Goal: Transaction & Acquisition: Subscribe to service/newsletter

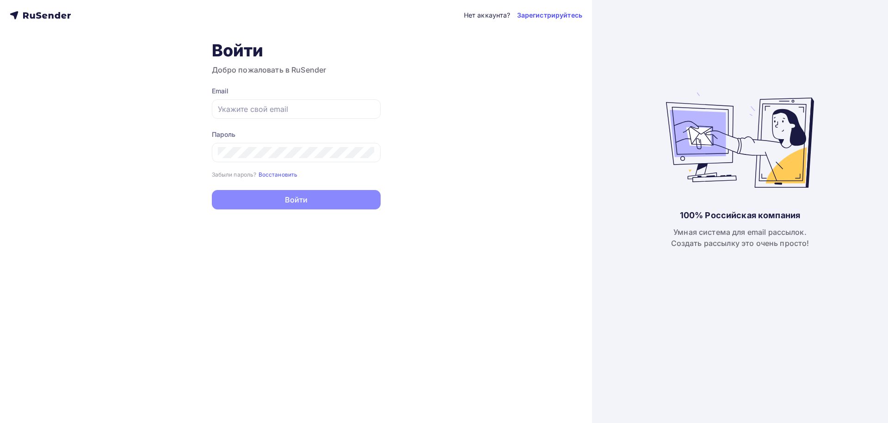
type input "in@inring.ru"
click at [266, 203] on button "Войти" at bounding box center [296, 199] width 169 height 19
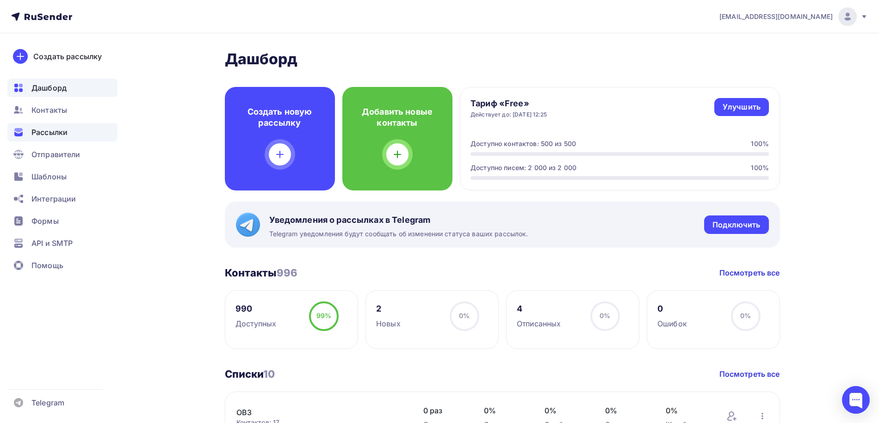
click at [56, 125] on div "Рассылки" at bounding box center [62, 132] width 110 height 19
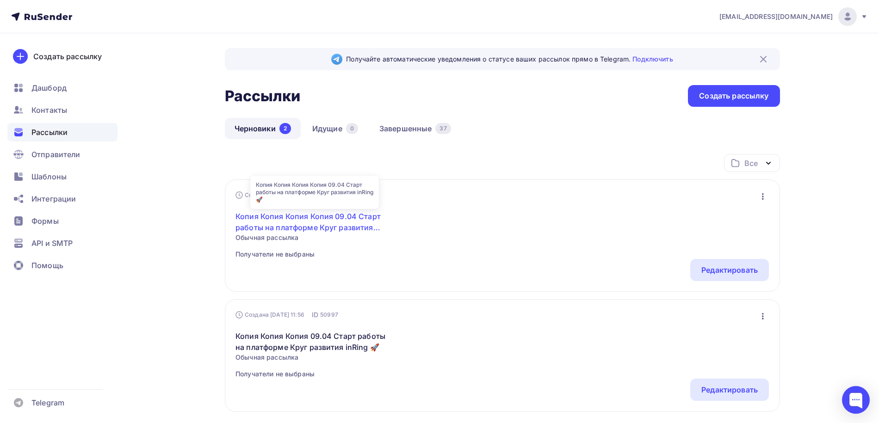
click at [322, 227] on link "Копия Копия Копия Копия 09.04 Старт работы на платформе Круг развития inRing 🚀" at bounding box center [315, 222] width 159 height 22
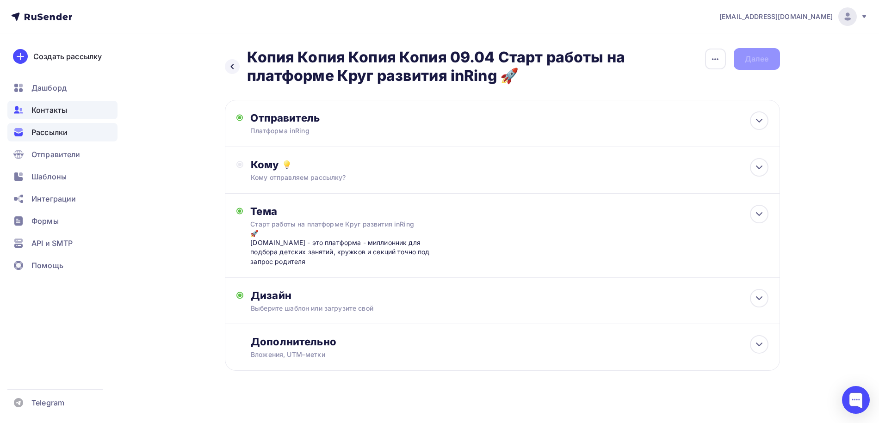
click at [47, 110] on span "Контакты" at bounding box center [49, 110] width 36 height 11
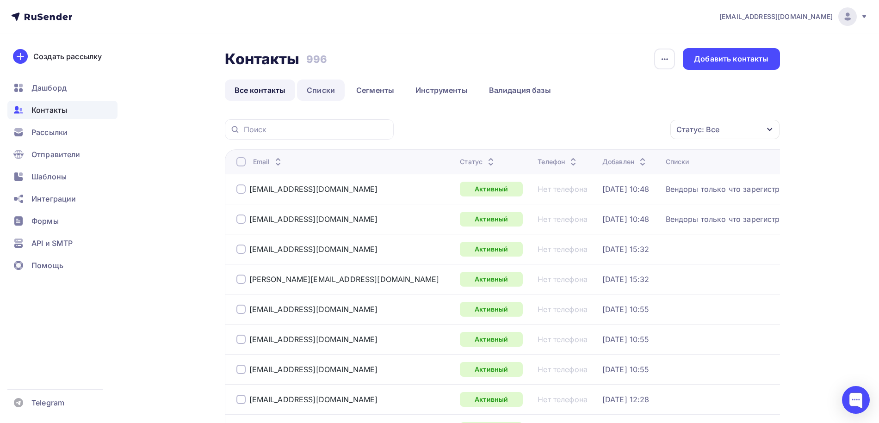
click at [323, 86] on link "Списки" at bounding box center [321, 90] width 48 height 21
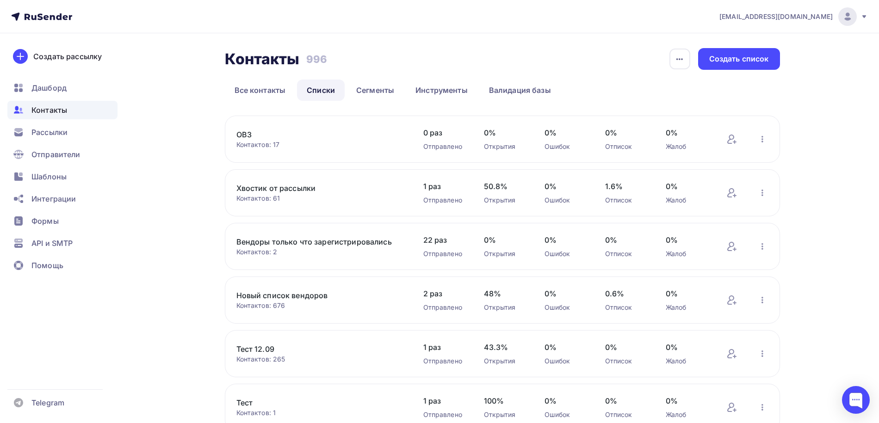
click at [349, 242] on link "Вендоры только что зарегистрировались" at bounding box center [314, 241] width 157 height 11
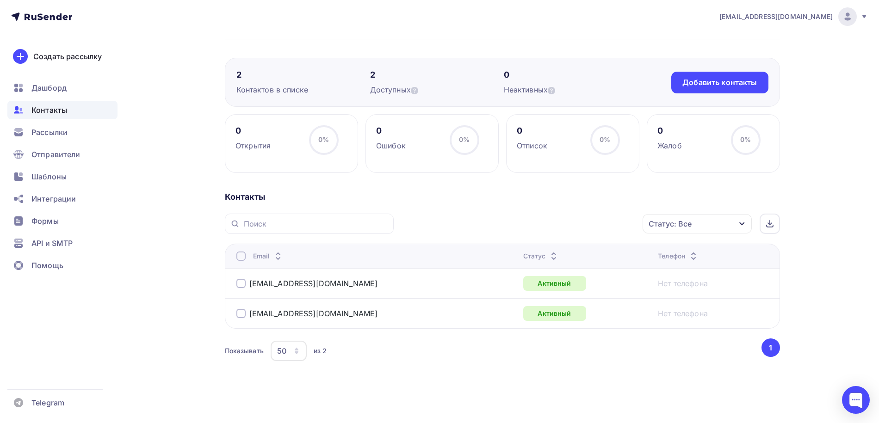
scroll to position [56, 0]
click at [241, 284] on div at bounding box center [240, 284] width 9 height 9
click at [240, 319] on div "mosgym-info@yandex.ru" at bounding box center [351, 314] width 231 height 15
click at [239, 313] on div at bounding box center [240, 314] width 9 height 9
click at [606, 229] on div "Действие" at bounding box center [574, 225] width 122 height 18
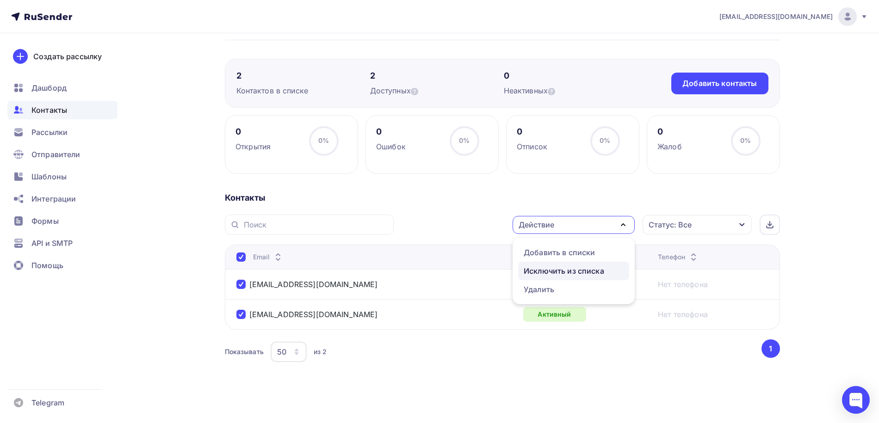
click at [549, 272] on div "Исключить из списка" at bounding box center [564, 271] width 81 height 11
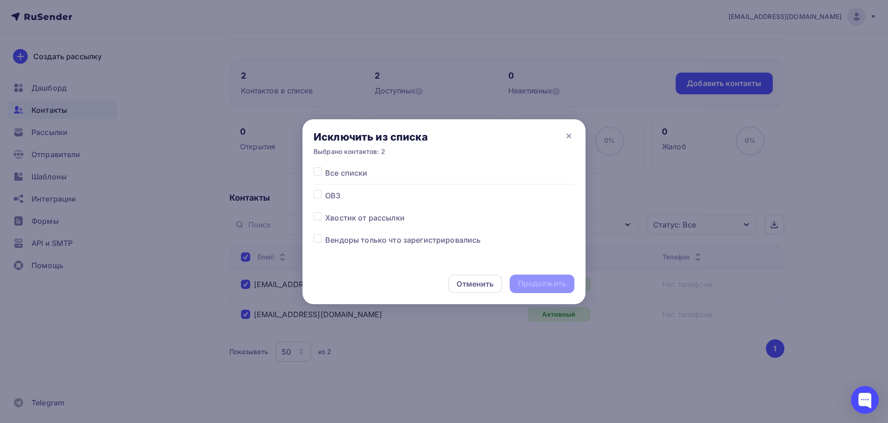
click at [325, 235] on label at bounding box center [325, 235] width 0 height 0
click at [317, 242] on input "checkbox" at bounding box center [318, 239] width 8 height 8
checkbox input "true"
click at [527, 283] on div "Продолжить" at bounding box center [542, 284] width 48 height 11
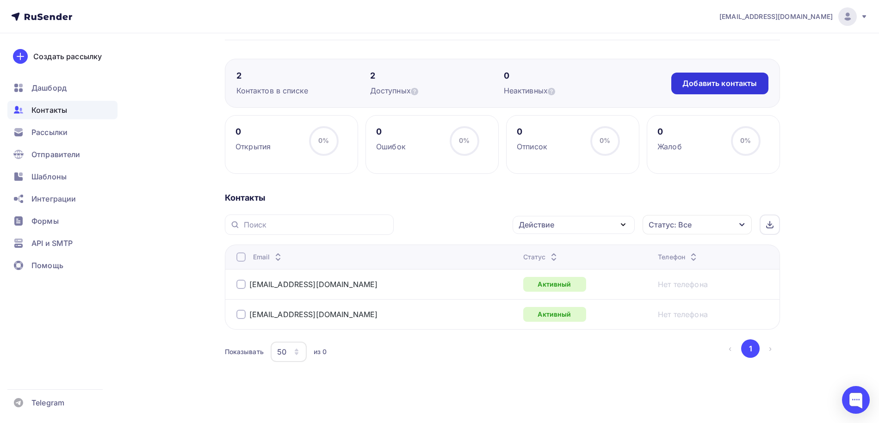
click at [683, 83] on div "Добавить контакты" at bounding box center [719, 84] width 97 height 22
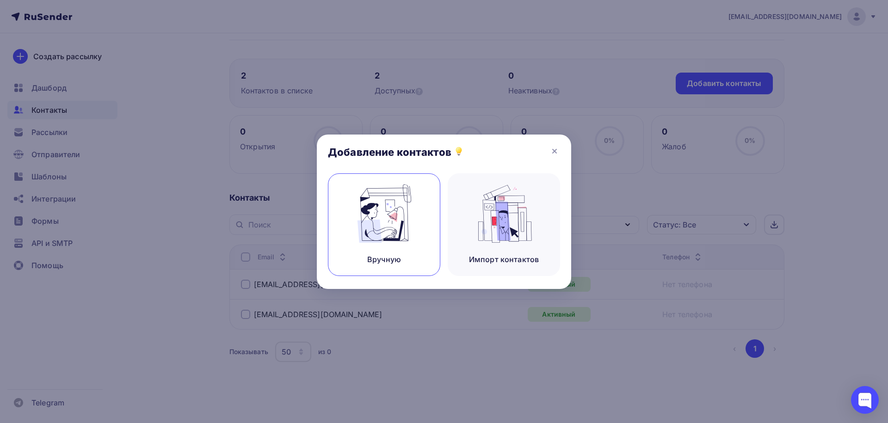
click at [415, 217] on img at bounding box center [385, 214] width 62 height 58
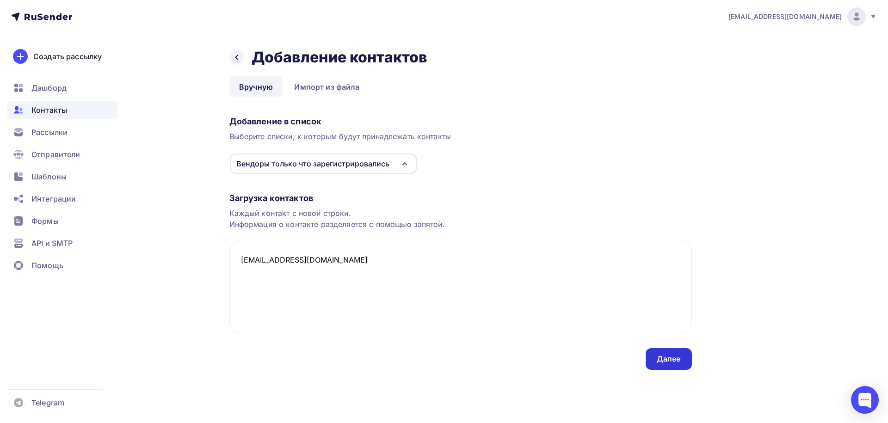
type textarea "2249521@gmail.com"
click at [674, 354] on div "Далее" at bounding box center [669, 359] width 24 height 11
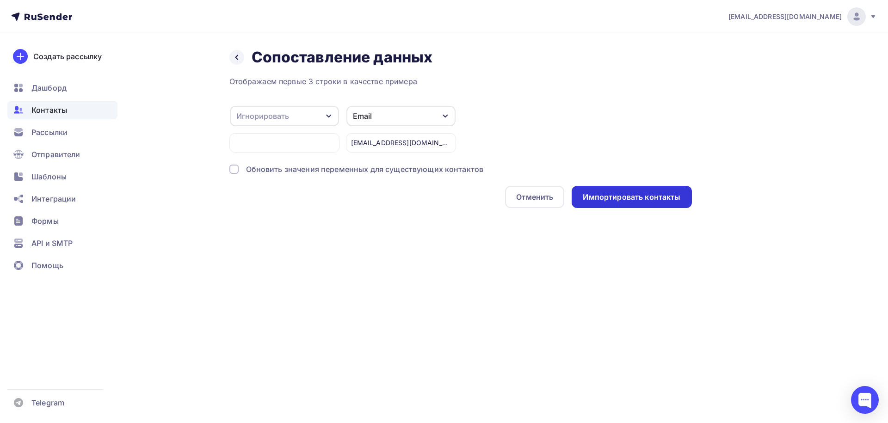
click at [618, 197] on div "Импортировать контакты" at bounding box center [632, 197] width 98 height 11
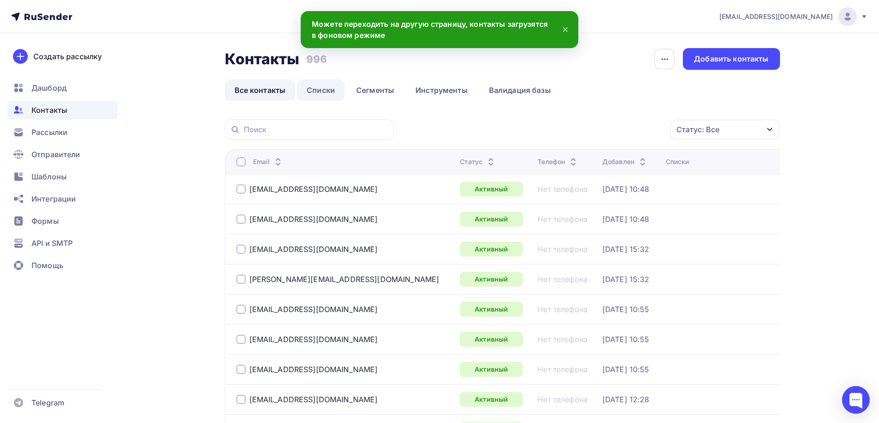
click at [329, 96] on link "Списки" at bounding box center [321, 90] width 48 height 21
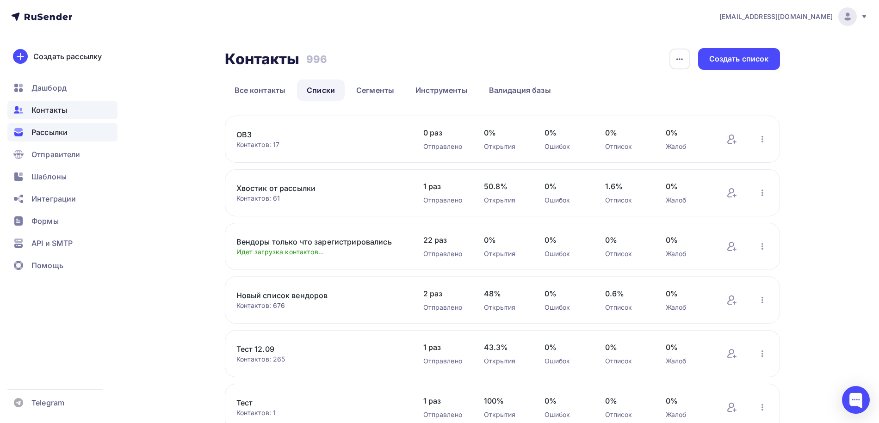
click at [48, 137] on span "Рассылки" at bounding box center [49, 132] width 36 height 11
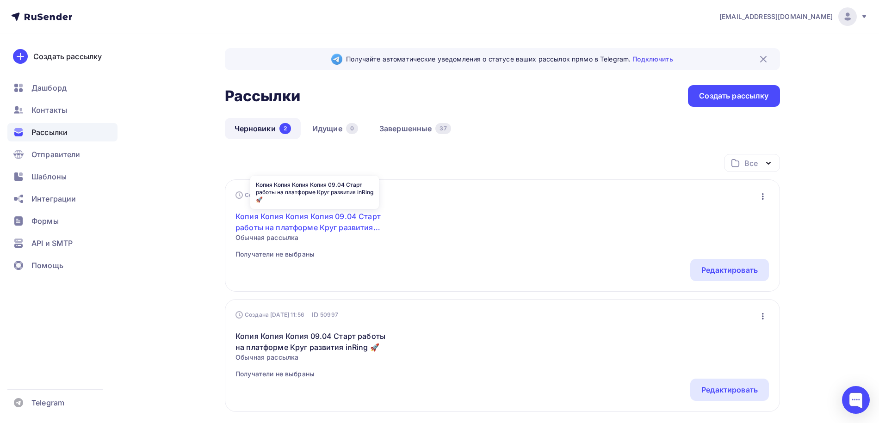
click at [323, 222] on link "Копия Копия Копия Копия 09.04 Старт работы на платформе Круг развития inRing 🚀" at bounding box center [315, 222] width 159 height 22
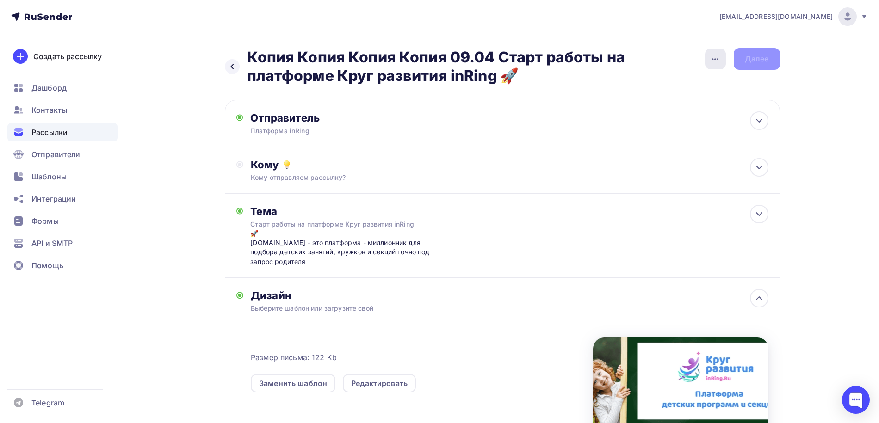
click at [713, 61] on icon "button" at bounding box center [715, 59] width 11 height 11
click at [189, 168] on div "Назад Копия Копия Копия Копия 09.04 Старт работы на платформе Круг развития inR…" at bounding box center [440, 311] width 758 height 556
click at [714, 58] on icon "button" at bounding box center [715, 59] width 6 height 2
drag, startPoint x: 552, startPoint y: 88, endPoint x: 544, endPoint y: 94, distance: 10.3
click at [552, 88] on div "Назад Копия Копия Копия Копия 09.04 Старт работы на платформе Круг развития inR…" at bounding box center [502, 300] width 555 height 504
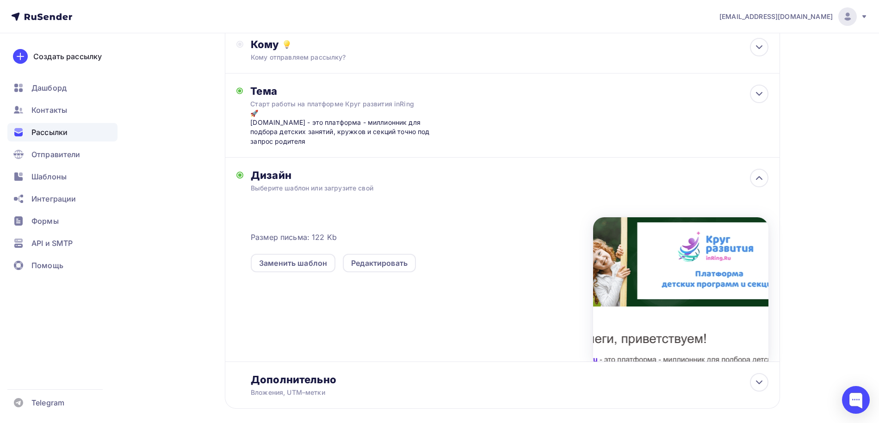
scroll to position [123, 0]
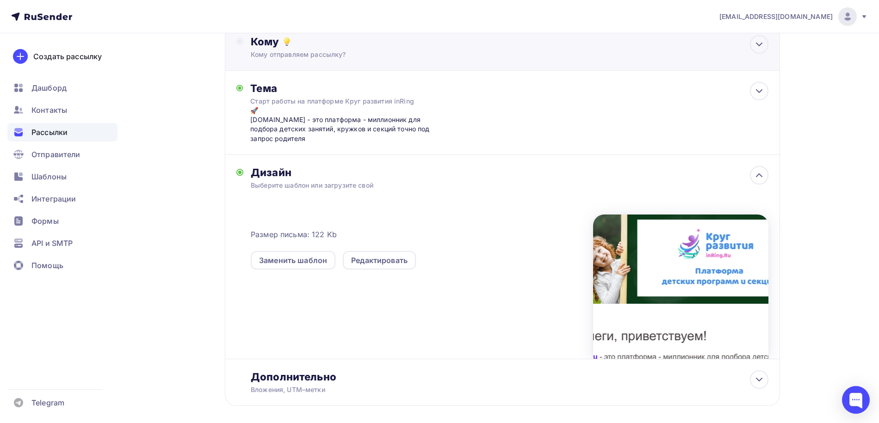
click at [416, 40] on div "Кому" at bounding box center [509, 41] width 517 height 13
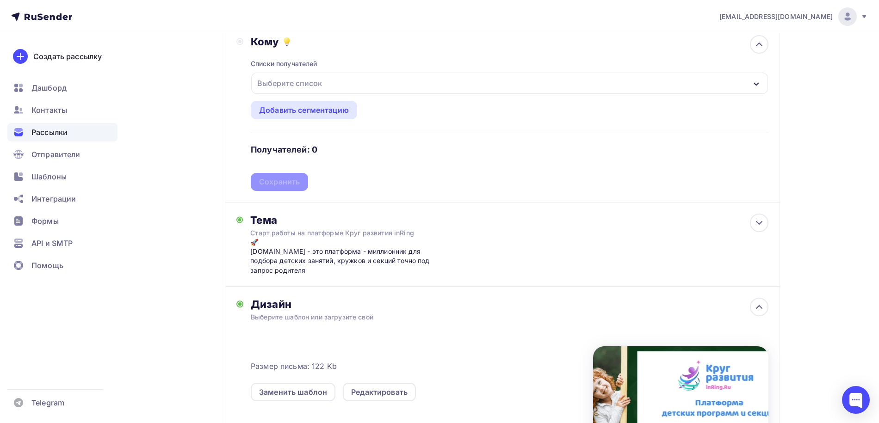
click at [316, 87] on div "Выберите список" at bounding box center [290, 83] width 72 height 17
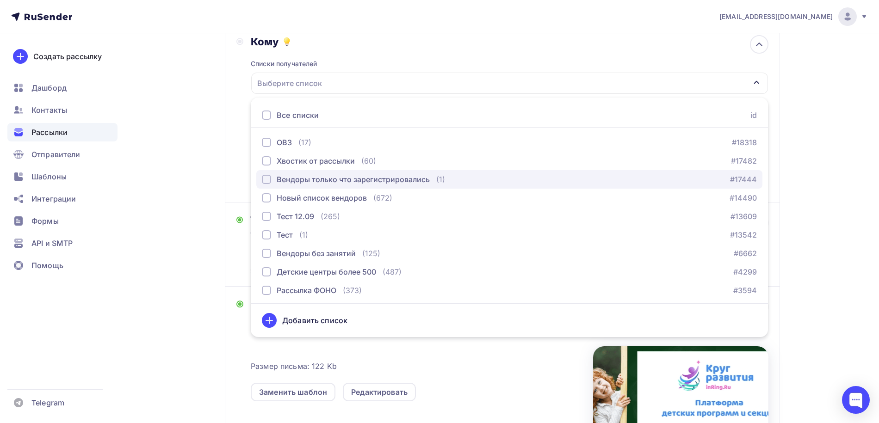
click at [266, 180] on div "button" at bounding box center [266, 179] width 9 height 9
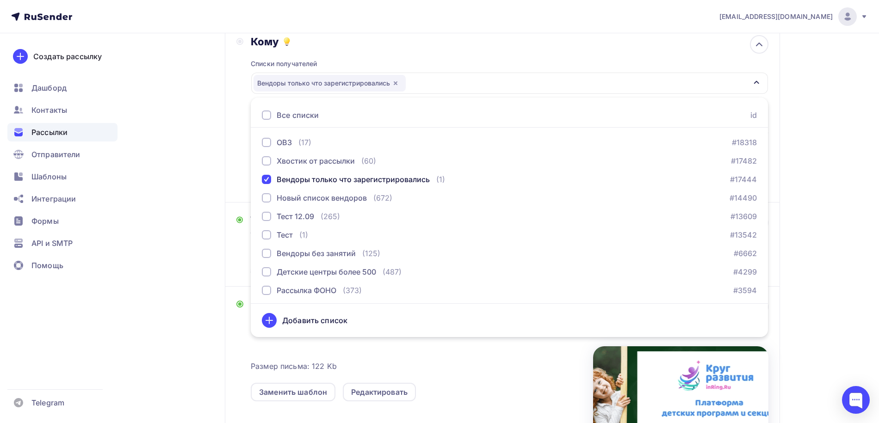
click at [184, 180] on div "Назад Копия Копия Копия Копия 09.04 Старт работы на платформе Круг развития inR…" at bounding box center [440, 254] width 758 height 688
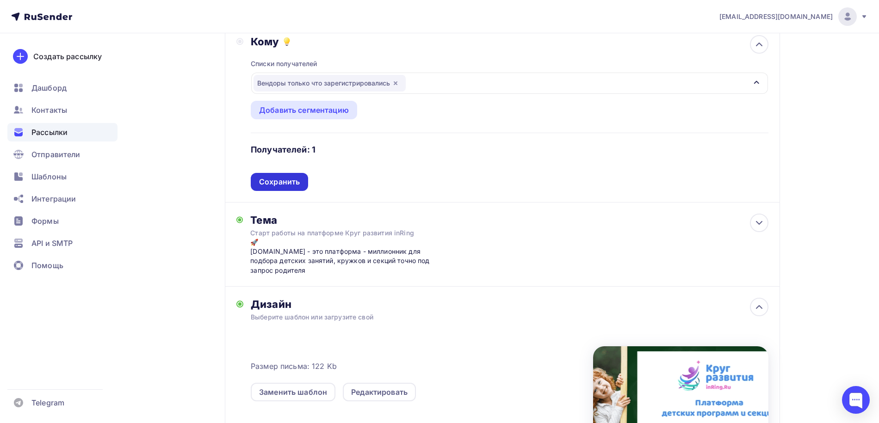
click at [286, 180] on div "Сохранить" at bounding box center [279, 182] width 41 height 11
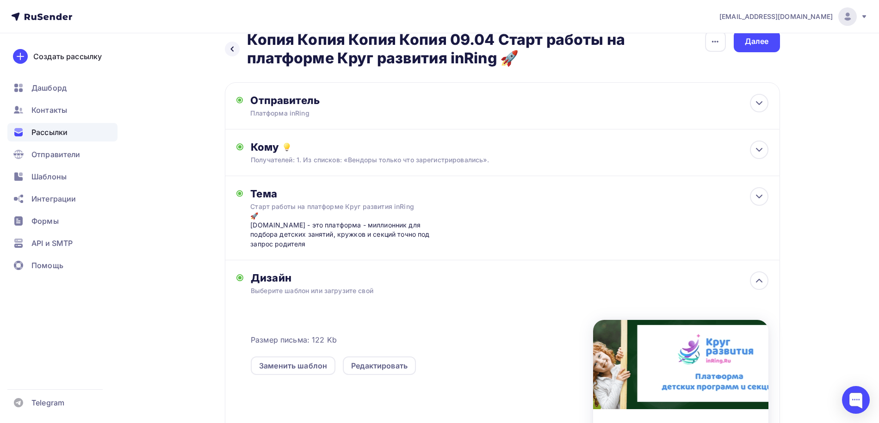
scroll to position [0, 0]
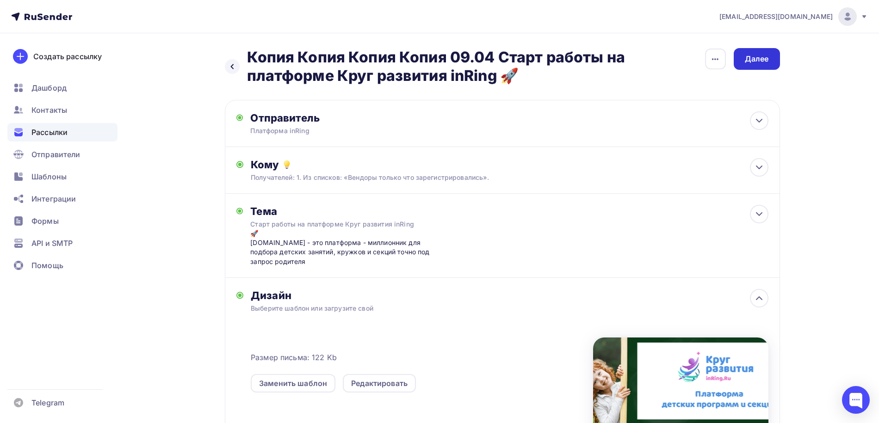
click at [755, 58] on div "Далее" at bounding box center [757, 59] width 24 height 11
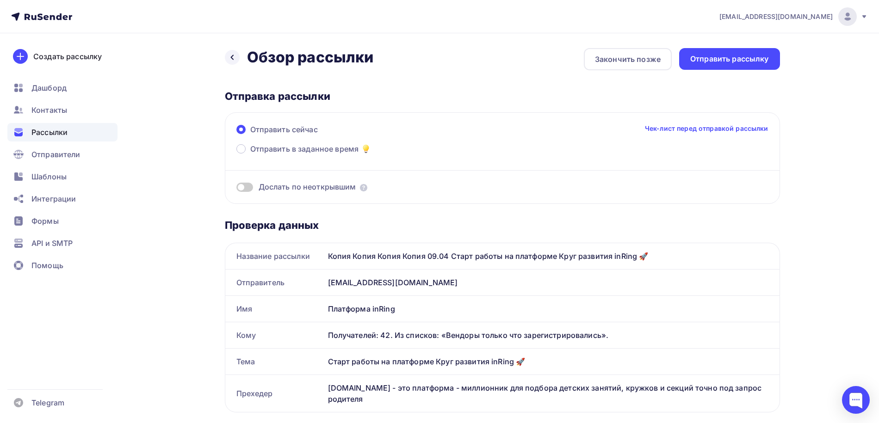
click at [692, 127] on link "Чек-лист перед отправкой рассылки" at bounding box center [707, 128] width 124 height 9
click at [720, 56] on div "Отправить рассылку" at bounding box center [729, 59] width 79 height 11
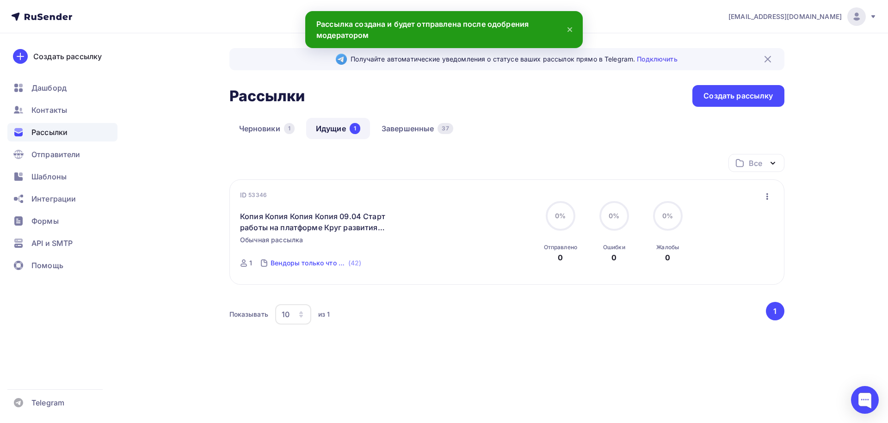
click at [352, 262] on div "(42)" at bounding box center [354, 263] width 13 height 9
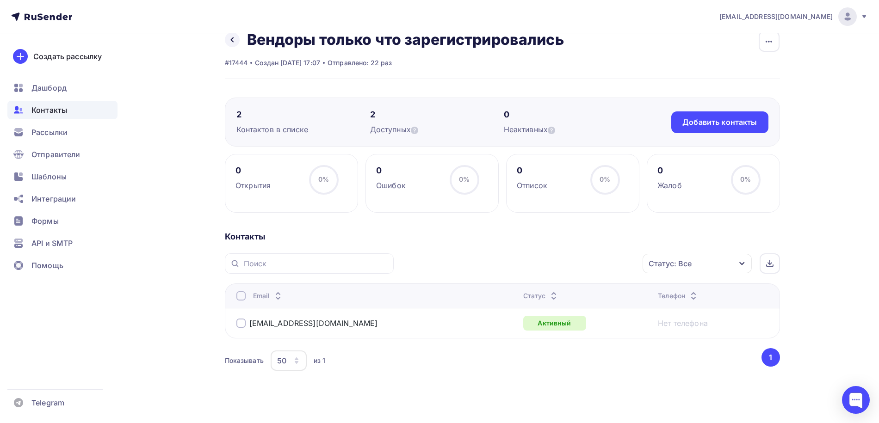
scroll to position [27, 0]
